Goal: Navigation & Orientation: Find specific page/section

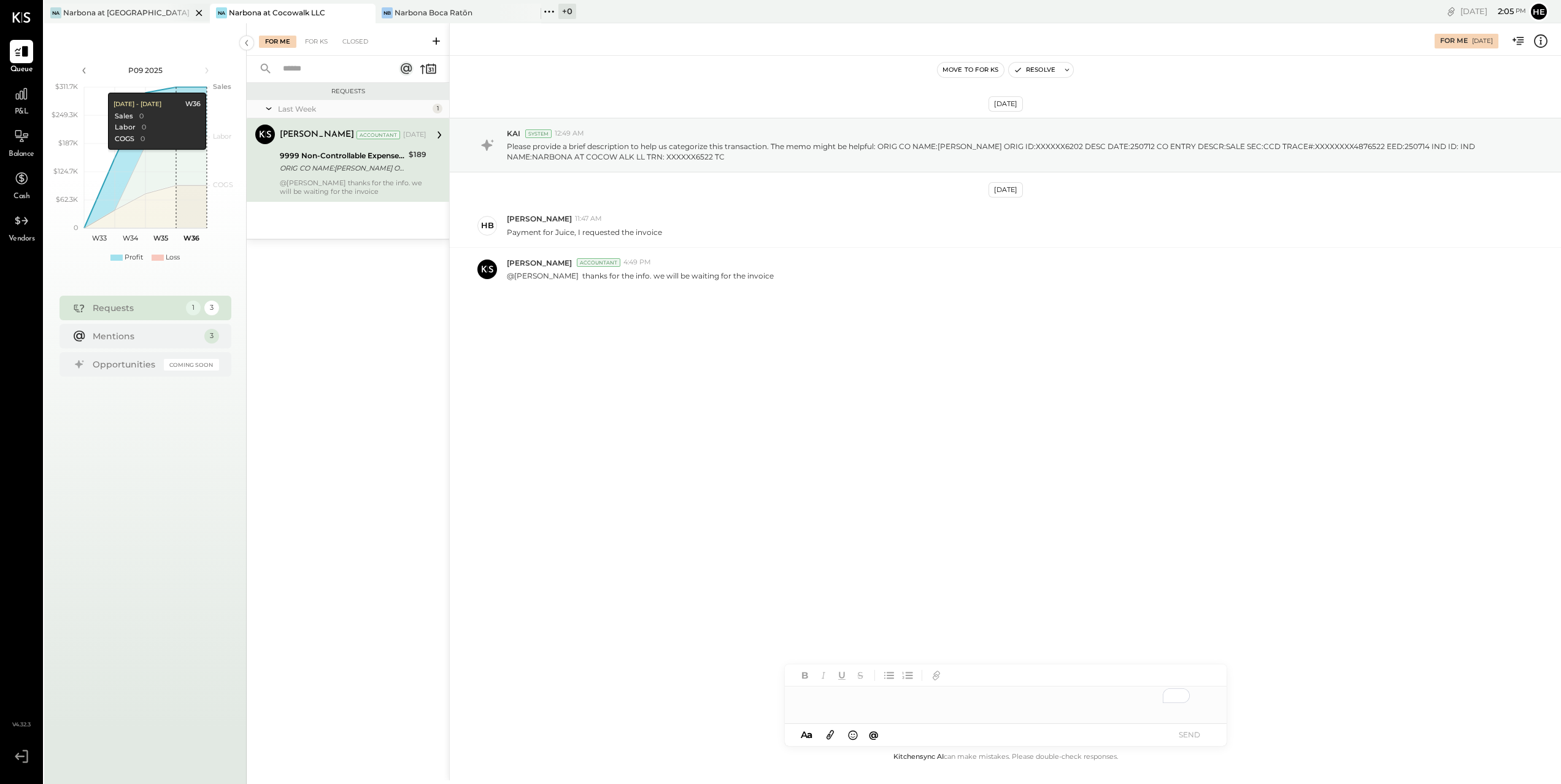
click at [116, 13] on div "Narbona at [GEOGRAPHIC_DATA] LLC" at bounding box center [127, 12] width 128 height 11
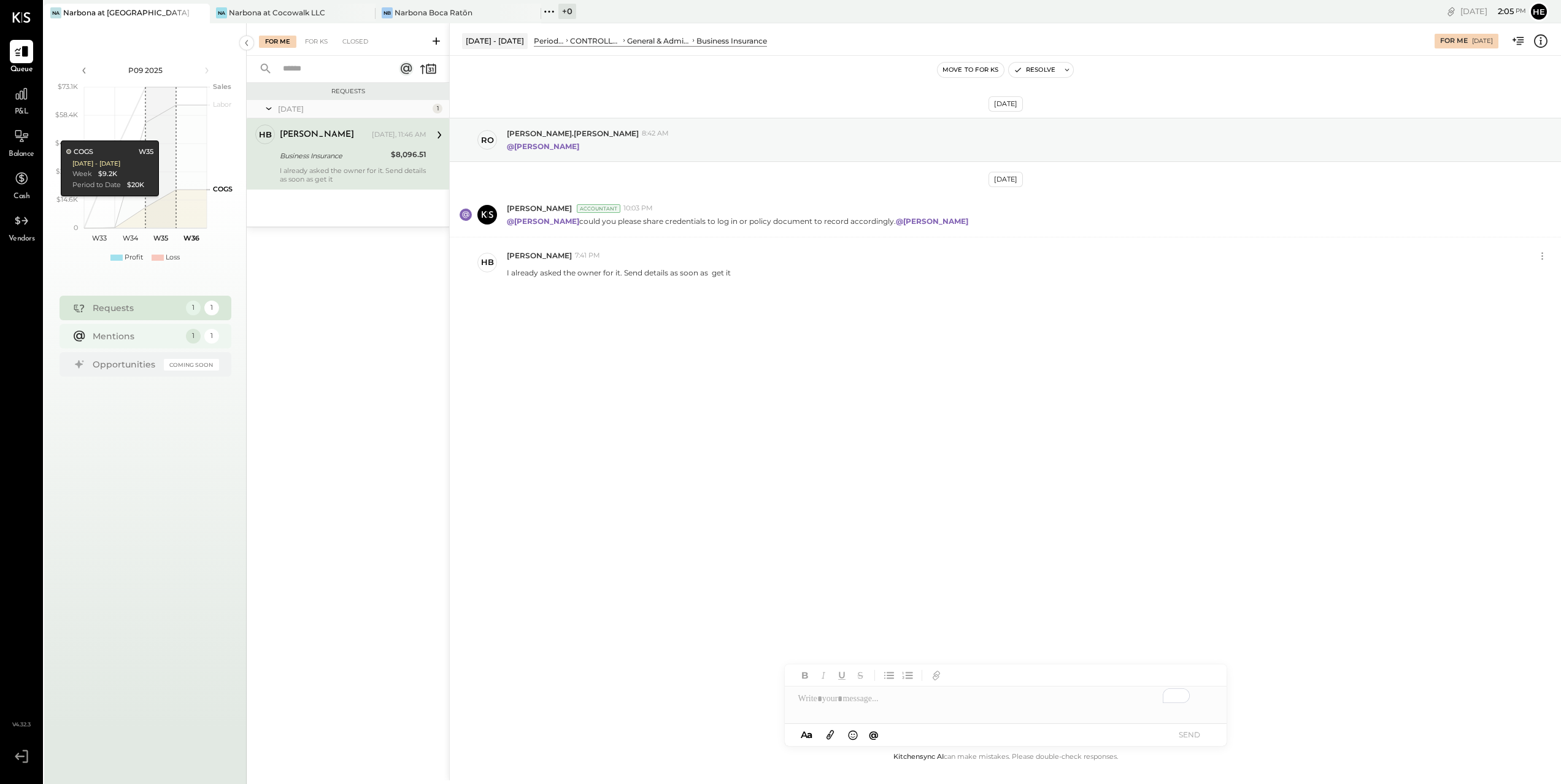
click at [185, 339] on div "Mentions 1 1" at bounding box center [146, 336] width 172 height 25
click at [131, 307] on div "Requests" at bounding box center [136, 308] width 87 height 12
click at [162, 340] on div "Mentions" at bounding box center [136, 336] width 87 height 12
click at [493, 17] on div "[PERSON_NAME] Boca Ratōn" at bounding box center [449, 12] width 147 height 11
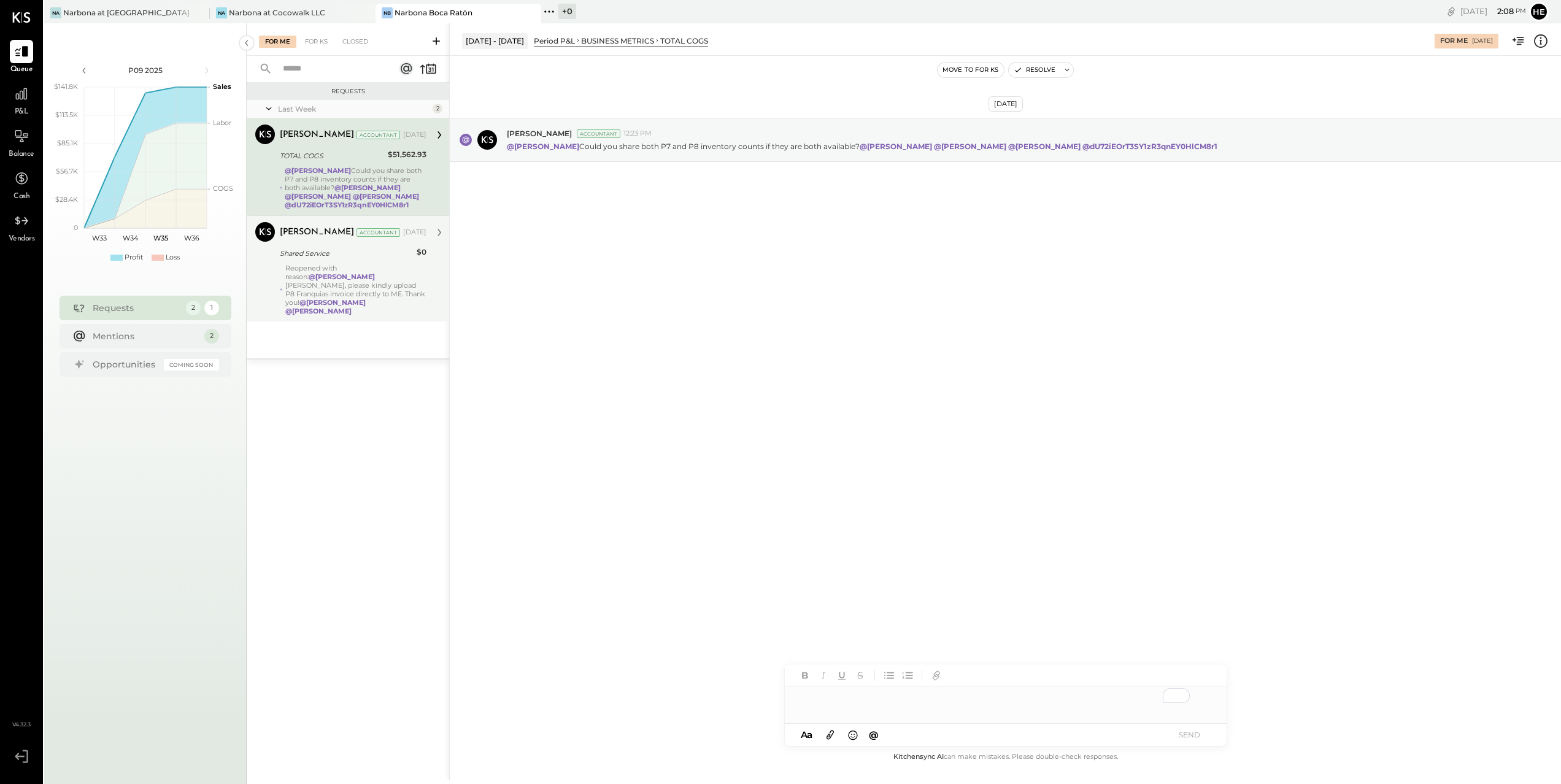
click at [403, 246] on div "Shared Service" at bounding box center [346, 253] width 133 height 15
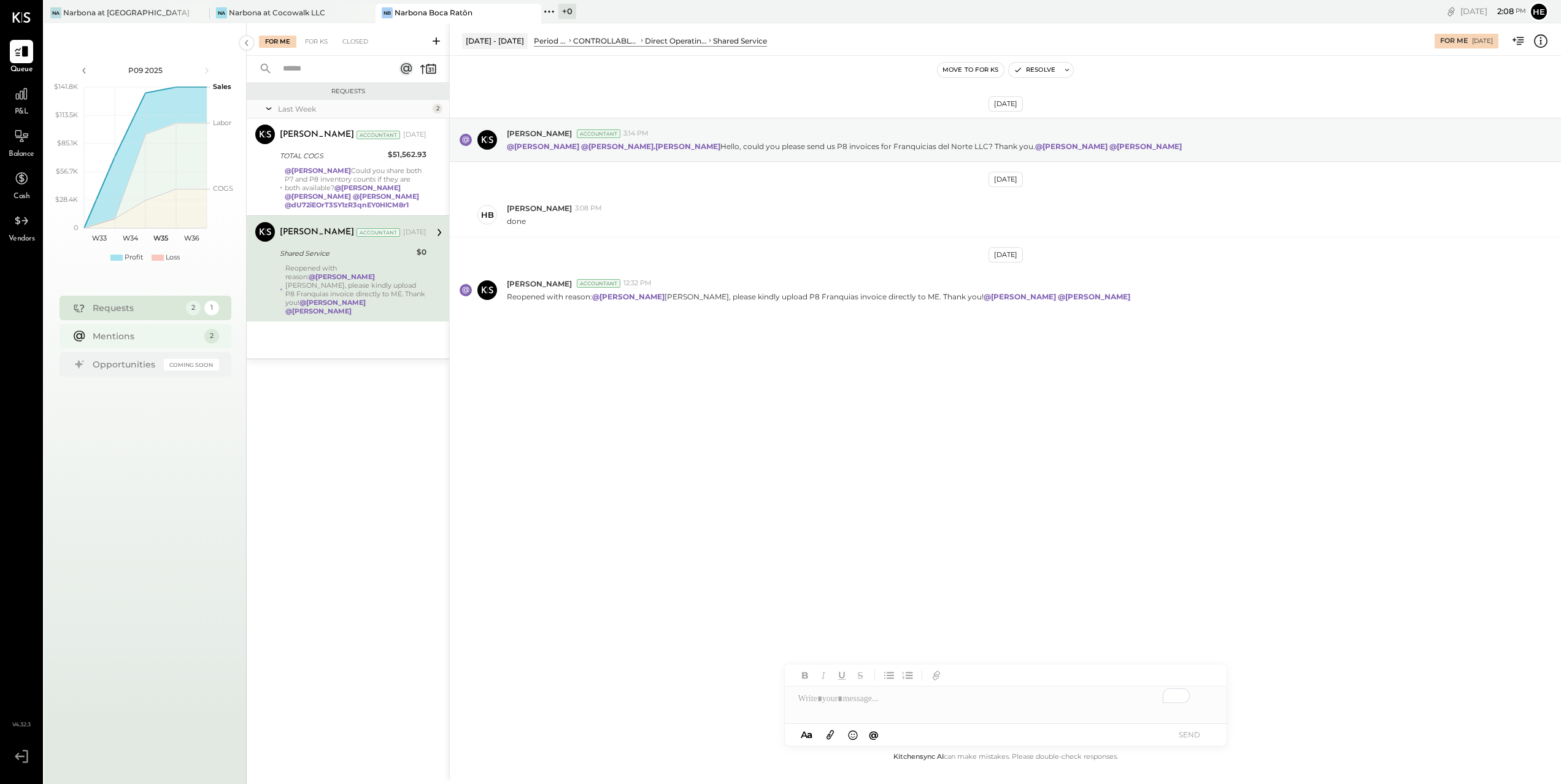
click at [197, 330] on div "Mentions" at bounding box center [146, 336] width 105 height 12
